Goal: Go to known website: Access a specific website the user already knows

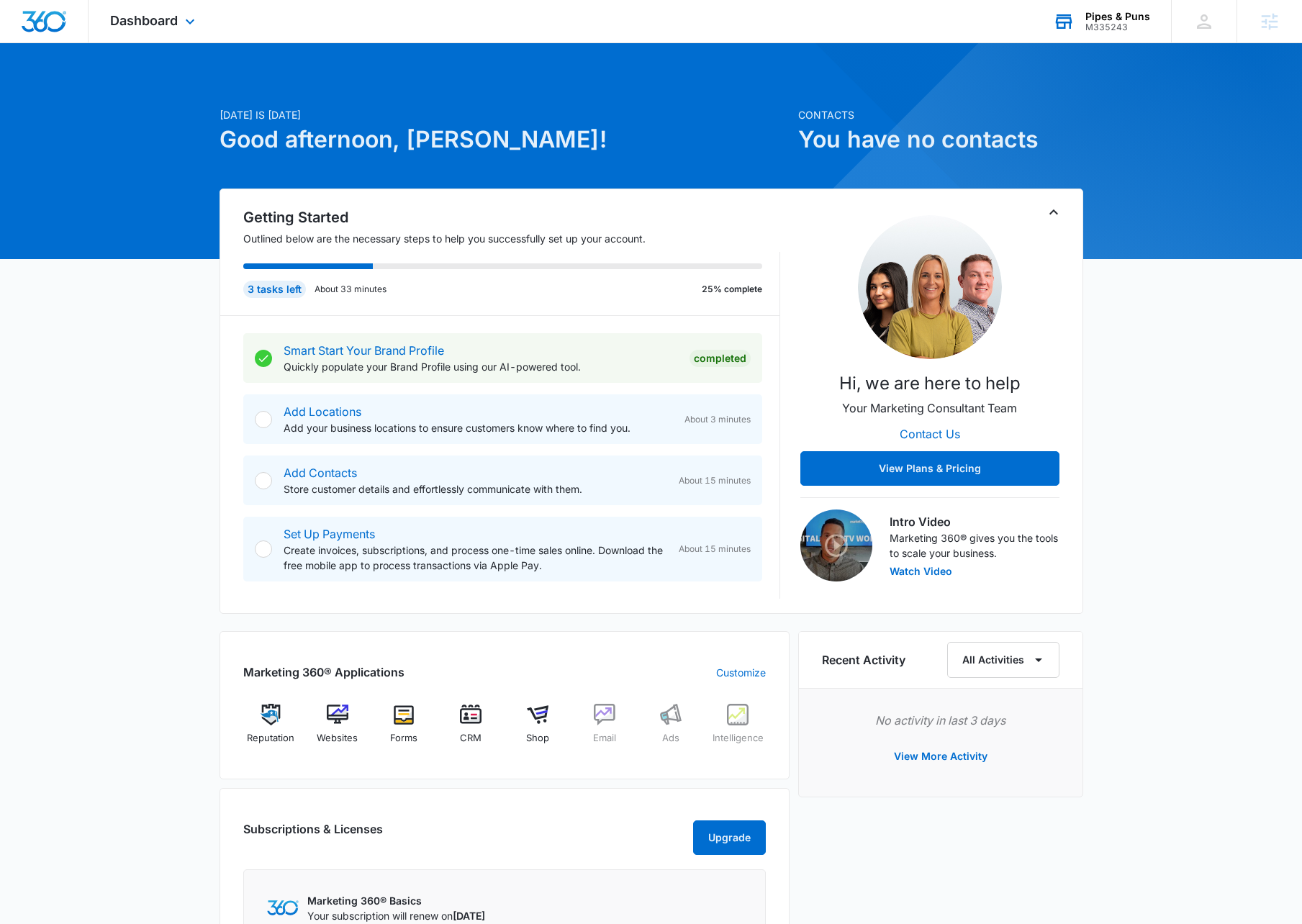
click at [1075, 27] on icon at bounding box center [1063, 21] width 22 height 22
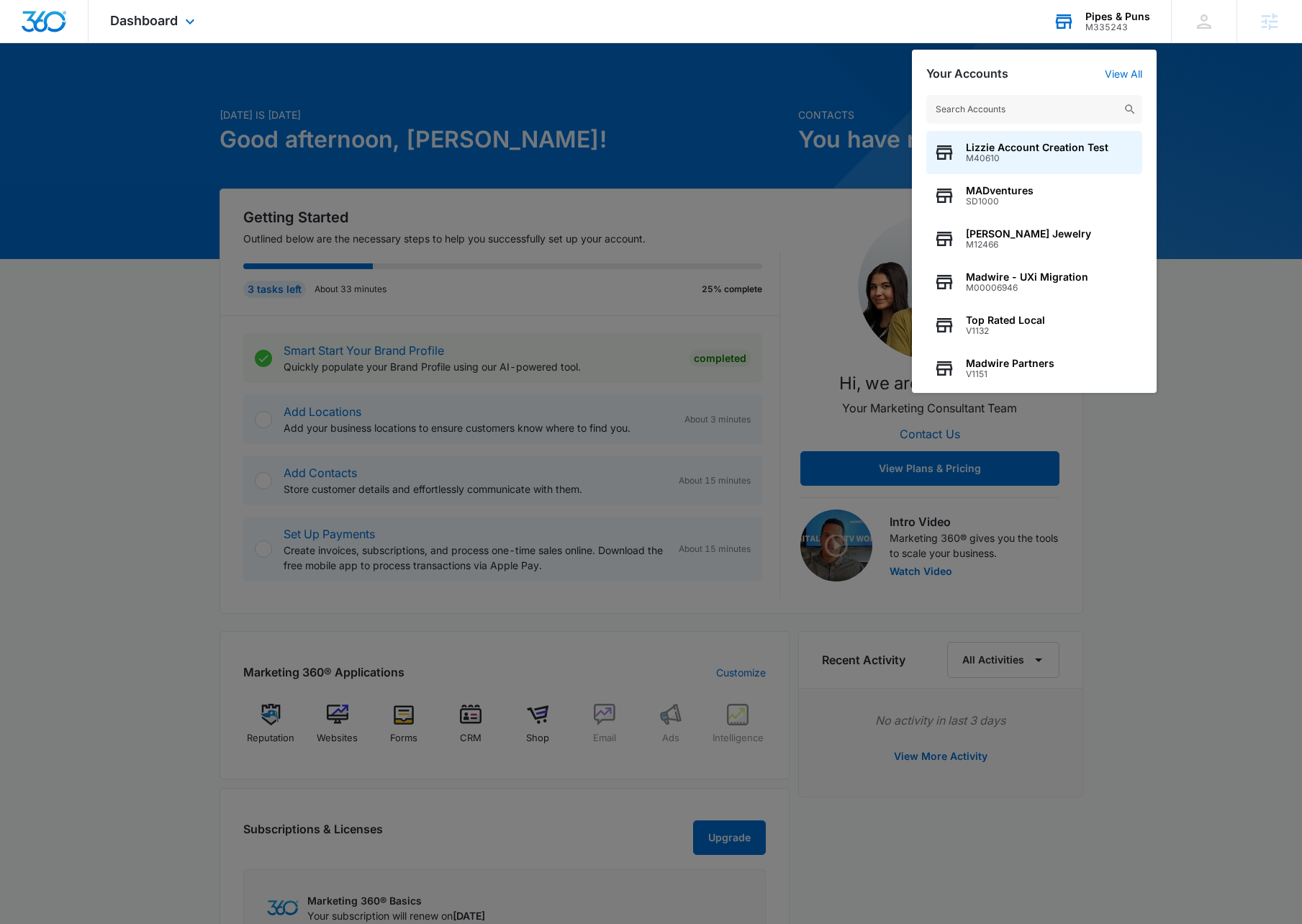
click at [1024, 106] on input "text" at bounding box center [1034, 109] width 216 height 29
type input "elizab"
click at [1033, 136] on div "Elizabeth Watson J2945" at bounding box center [1034, 153] width 216 height 43
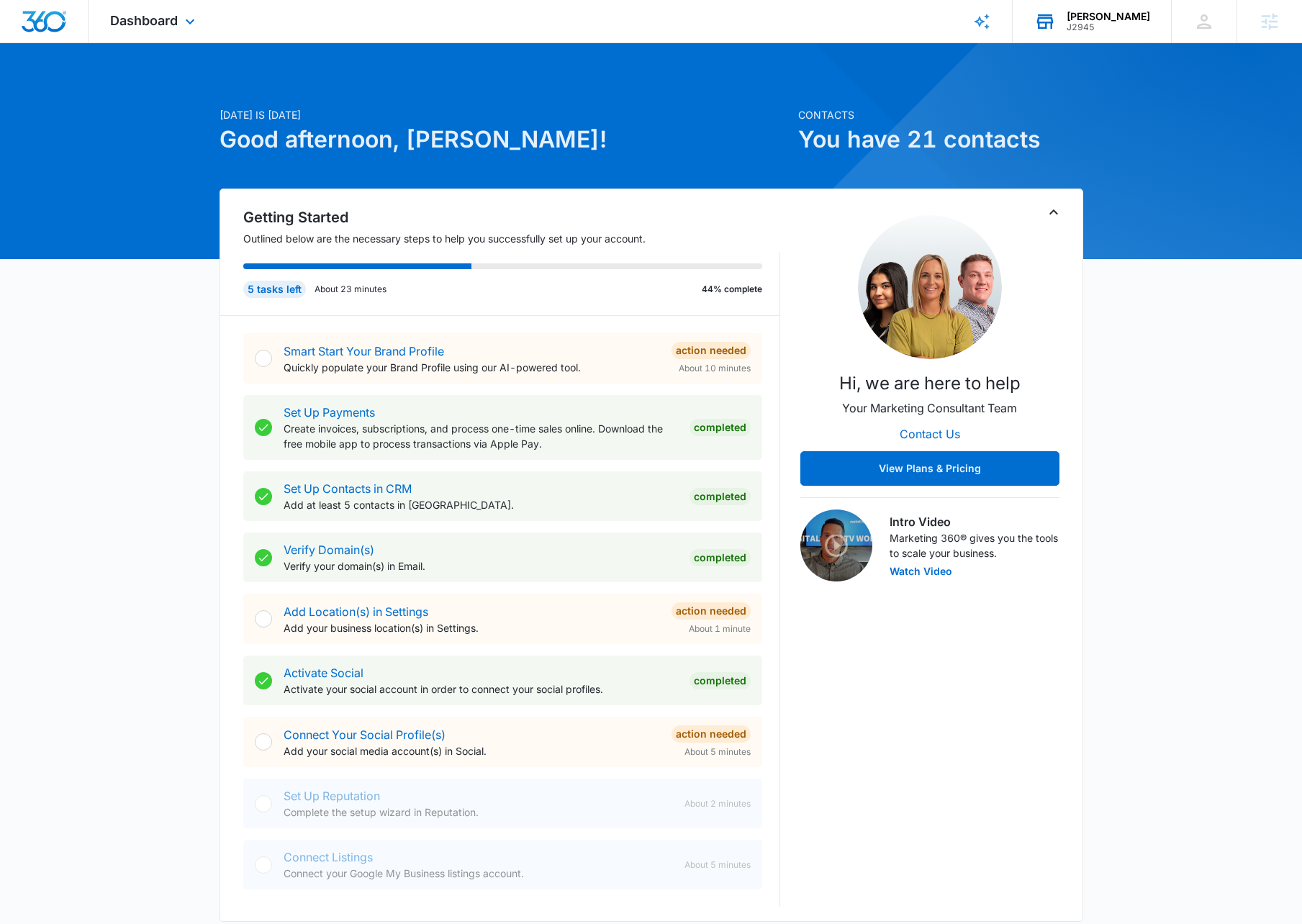
click at [156, 31] on div "Dashboard Apps Reputation Websites Forms CRM Email Social Shop Scheduling Payme…" at bounding box center [155, 21] width 132 height 42
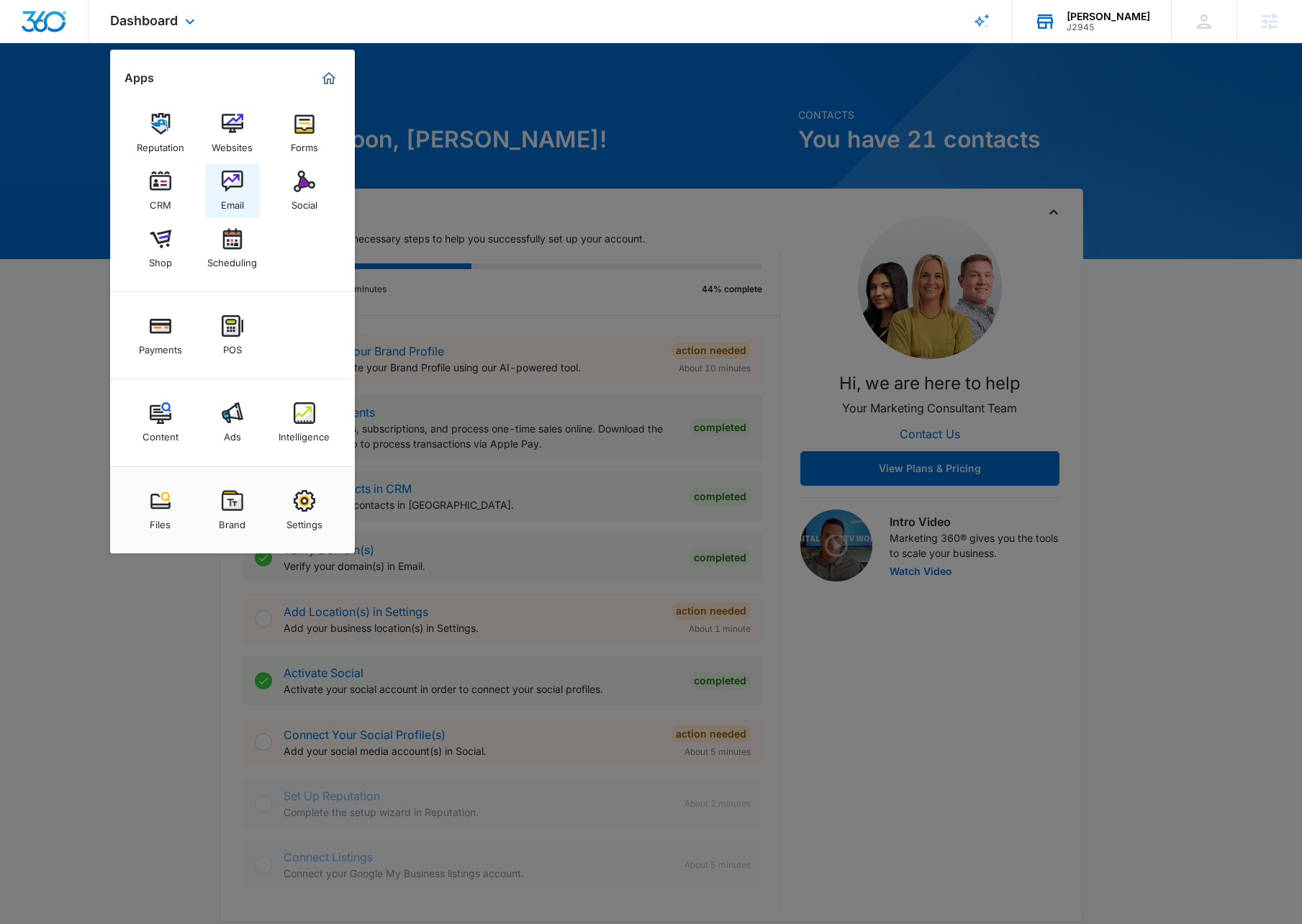
click at [237, 191] on img at bounding box center [232, 181] width 22 height 22
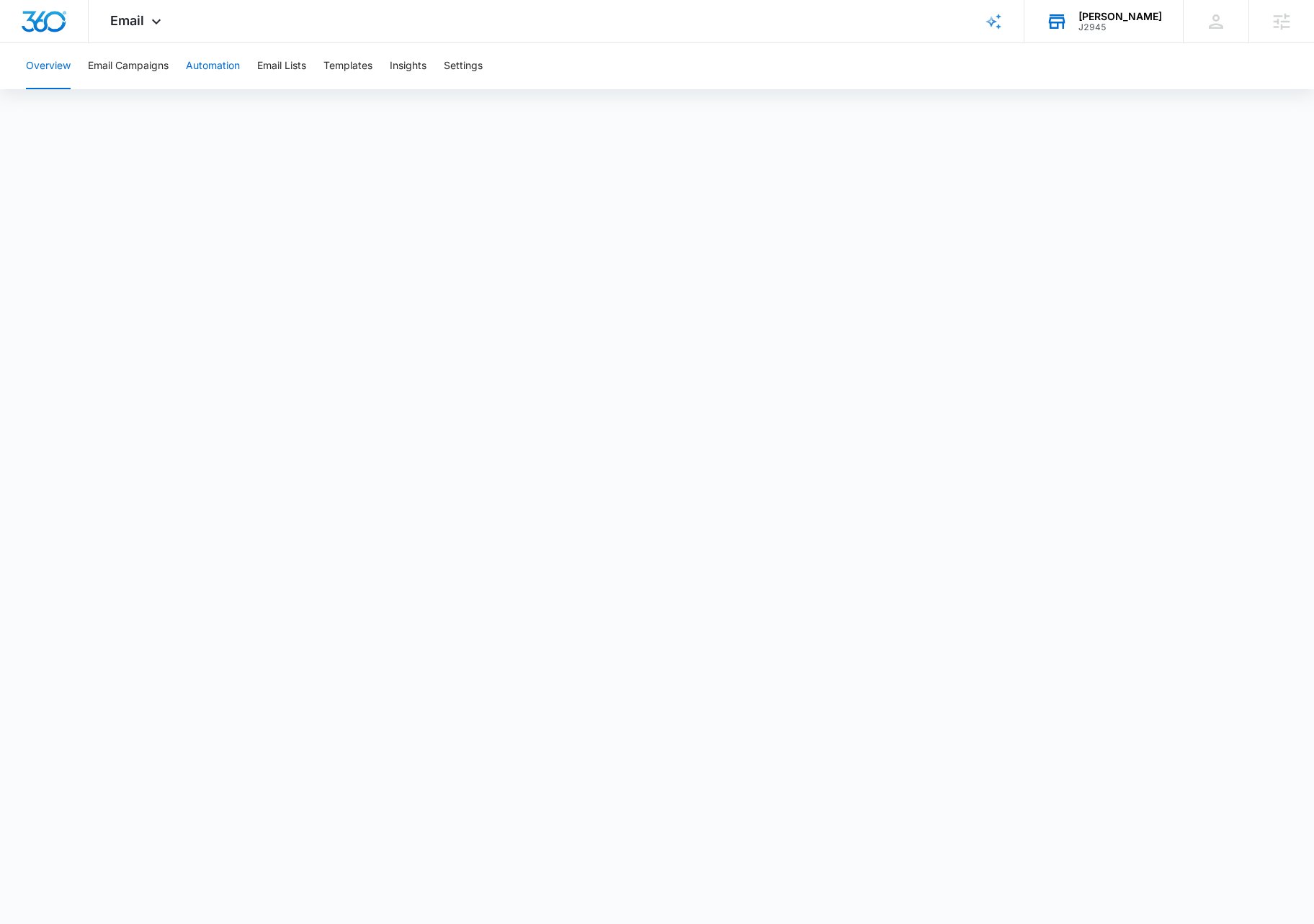
click at [218, 78] on button "Automation" at bounding box center [212, 66] width 54 height 46
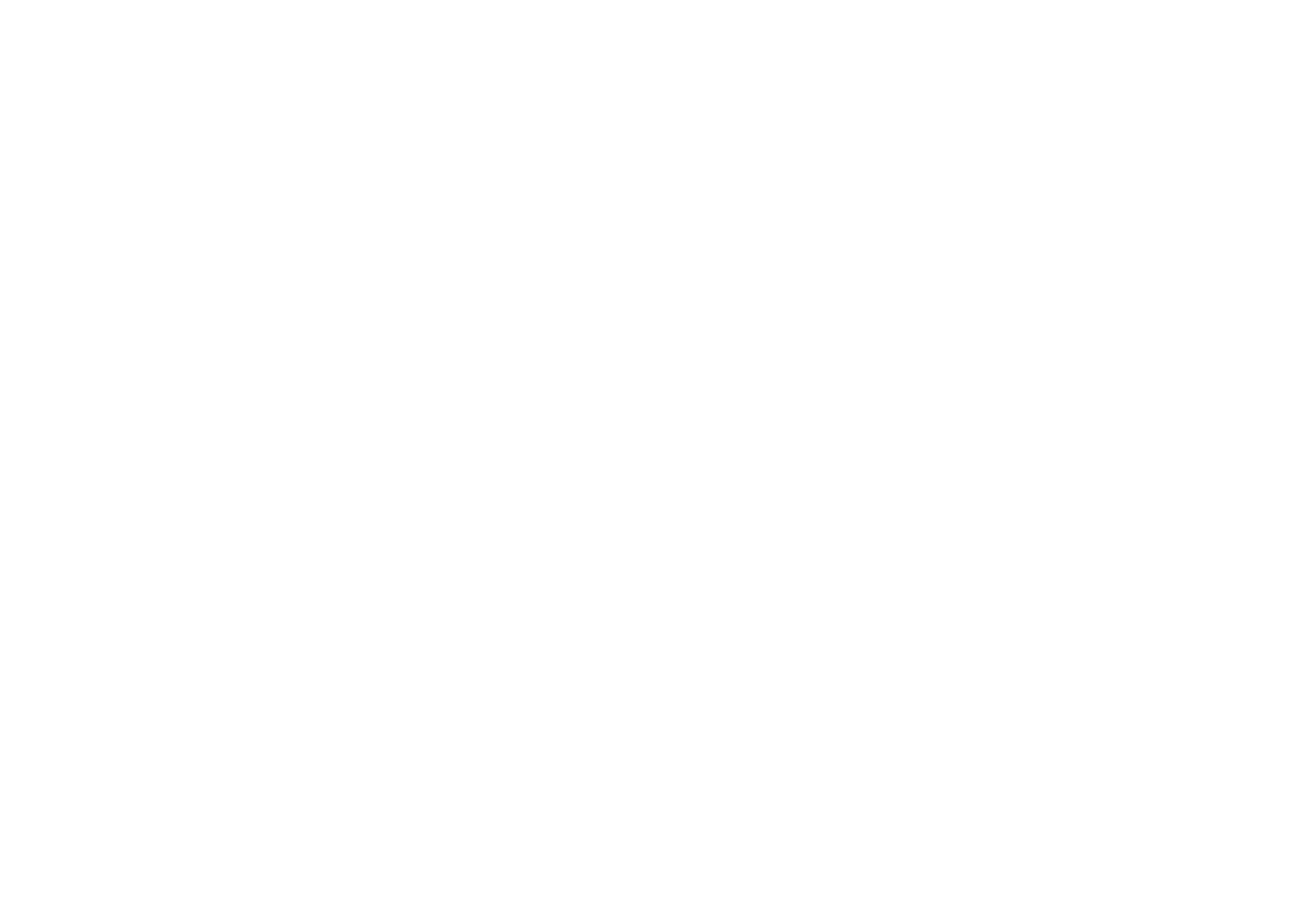
type input "lizzie.watson@madwire.com"
click at [0, 0] on input "Sign In" at bounding box center [0, 0] width 0 height 0
